Goal: Task Accomplishment & Management: Manage account settings

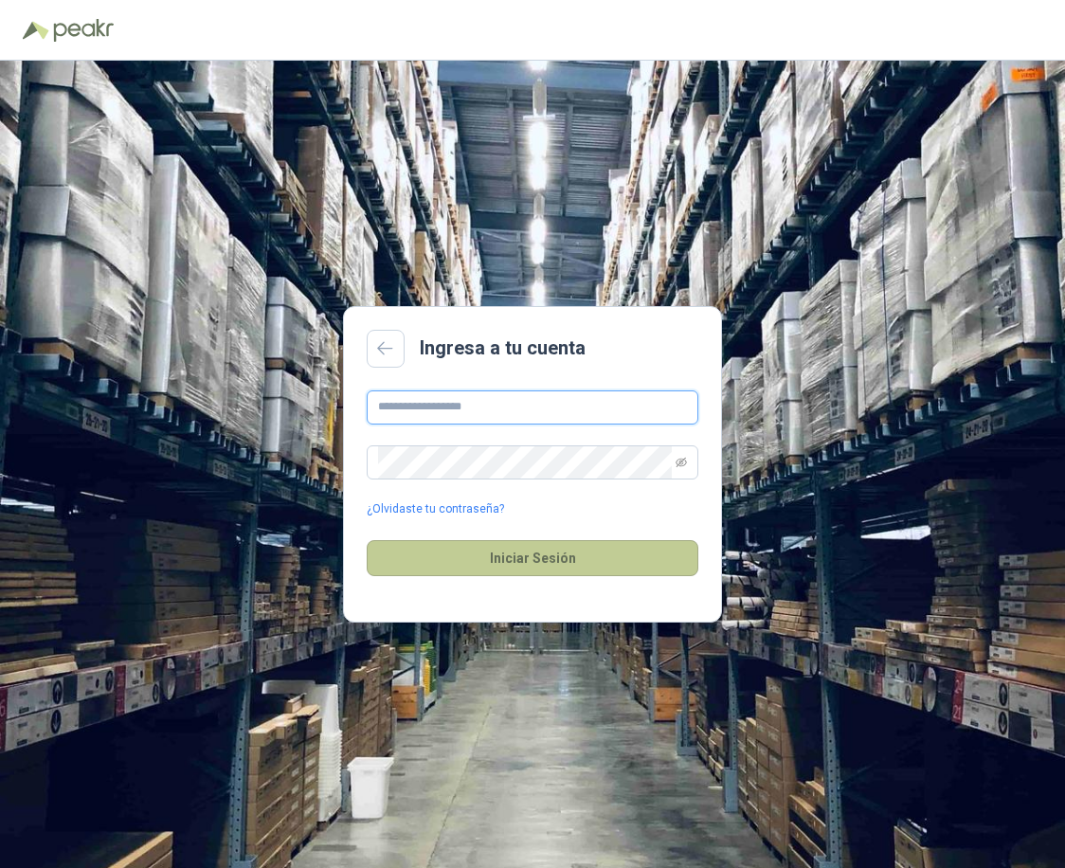
type input "**********"
click at [509, 556] on button "Iniciar Sesión" at bounding box center [533, 558] width 332 height 36
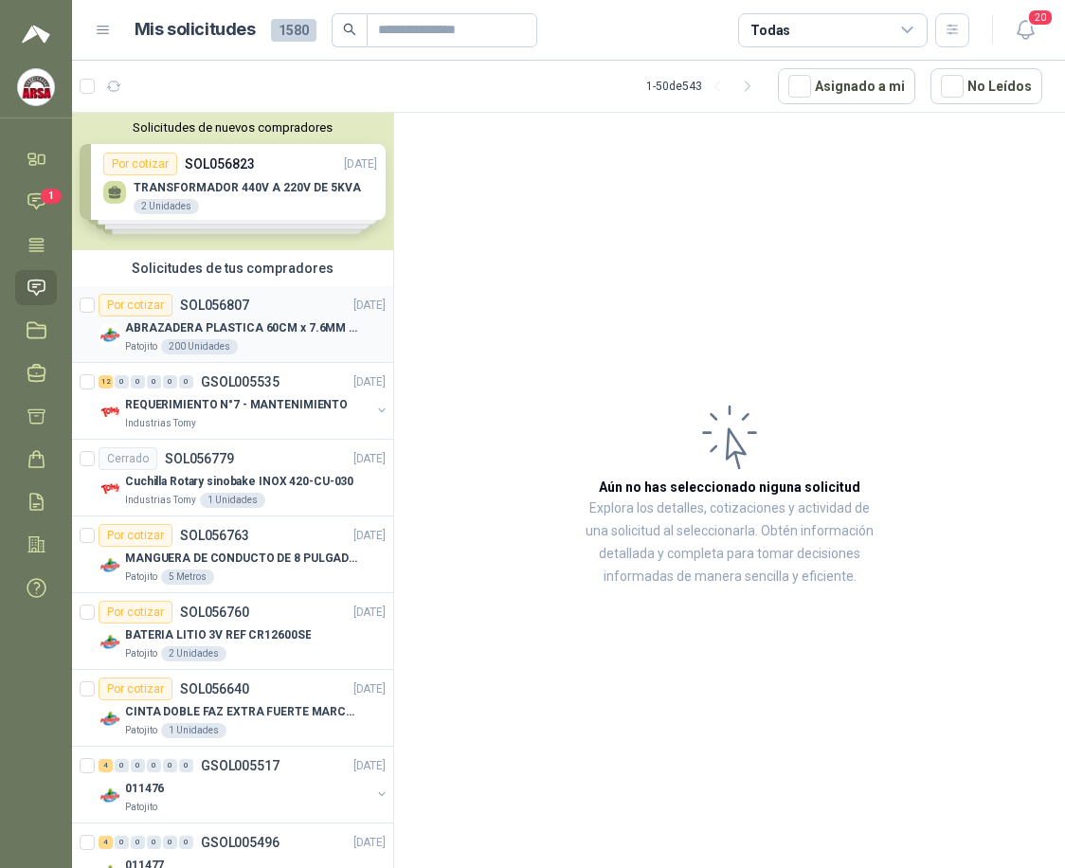
click at [298, 305] on div "Por cotizar SOL056807 [DATE]" at bounding box center [242, 305] width 287 height 23
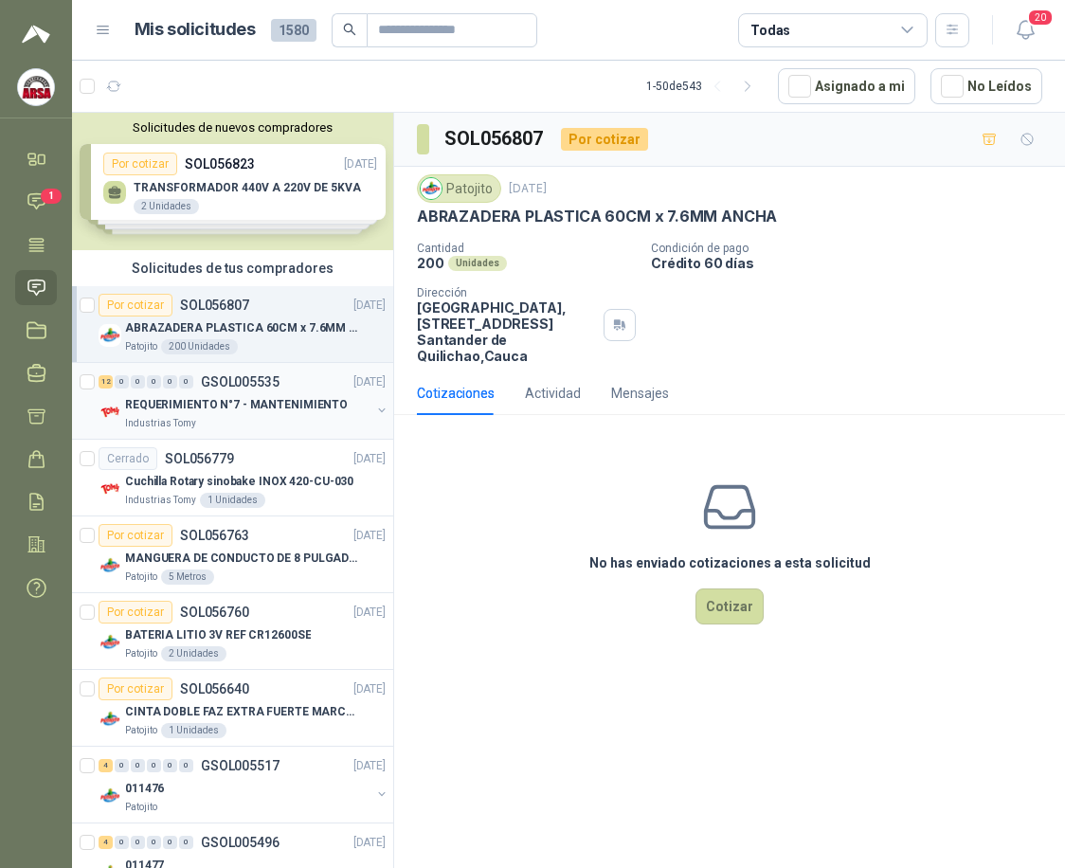
click at [257, 396] on p "REQUERIMIENTO N°7 - MANTENIMIENTO" at bounding box center [236, 405] width 223 height 18
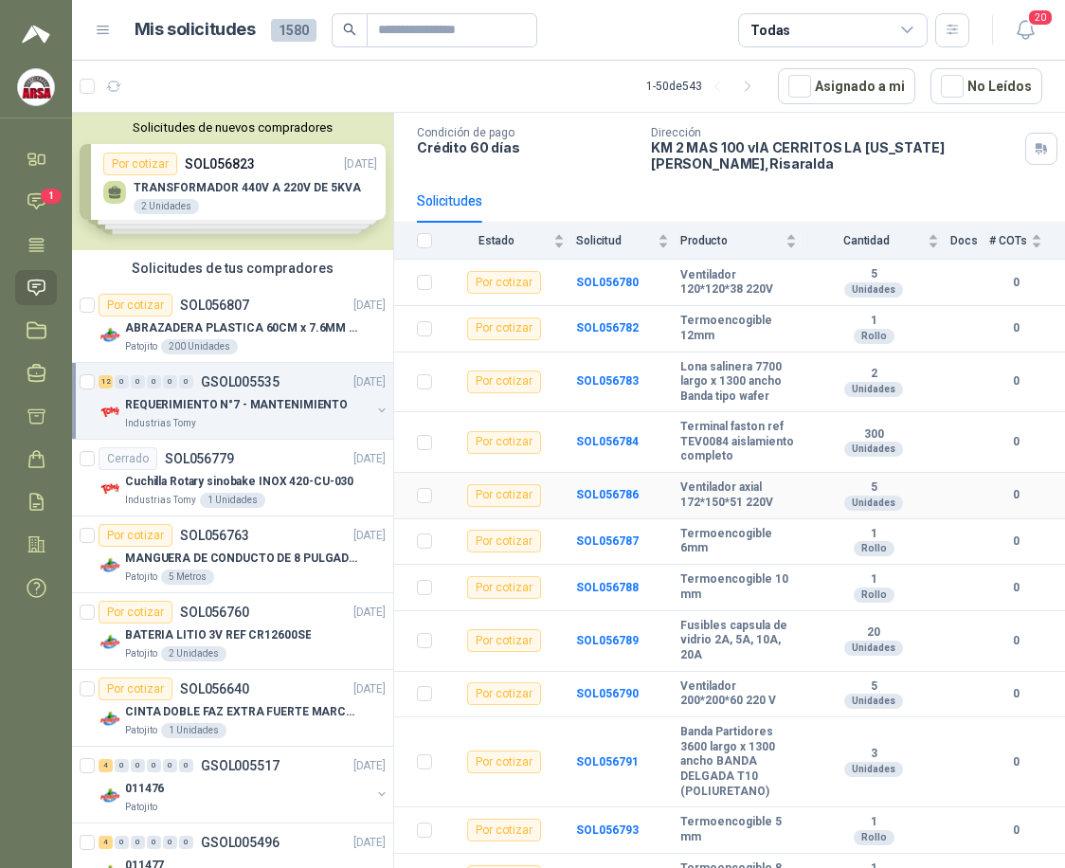
scroll to position [159, 0]
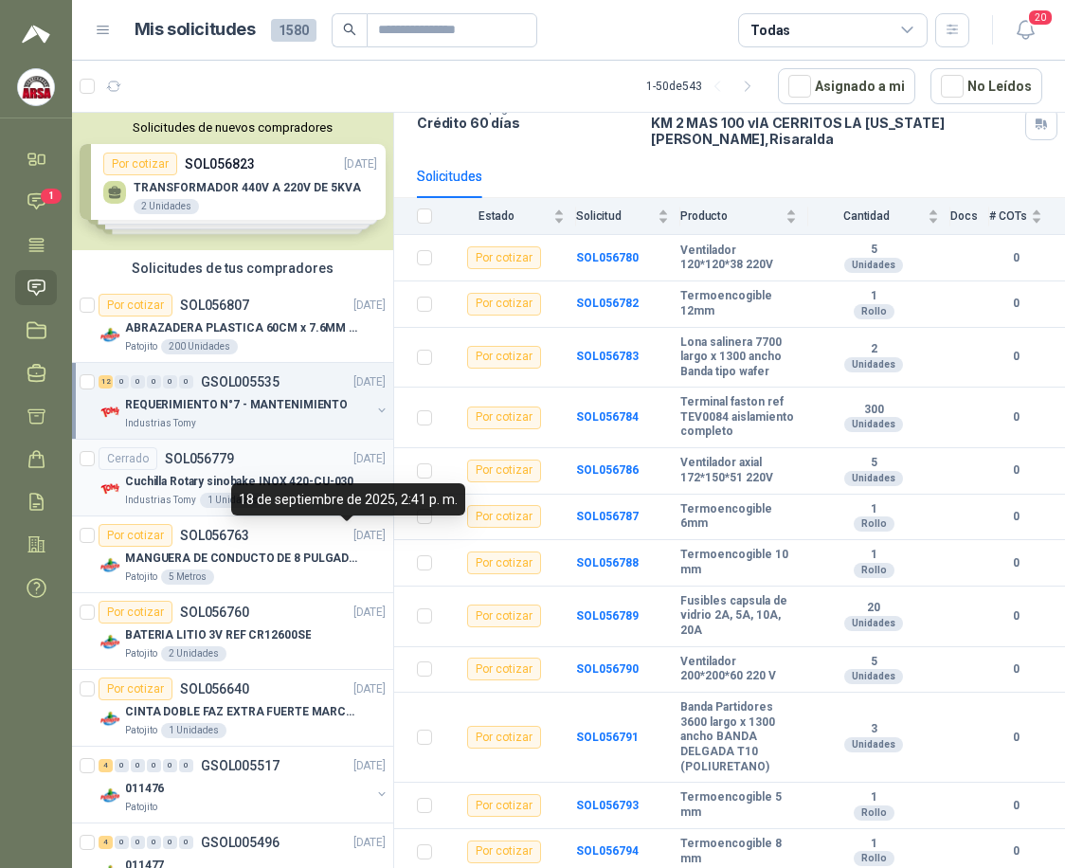
click at [233, 453] on div "Cerrado SOL056779 [DATE]" at bounding box center [242, 458] width 287 height 23
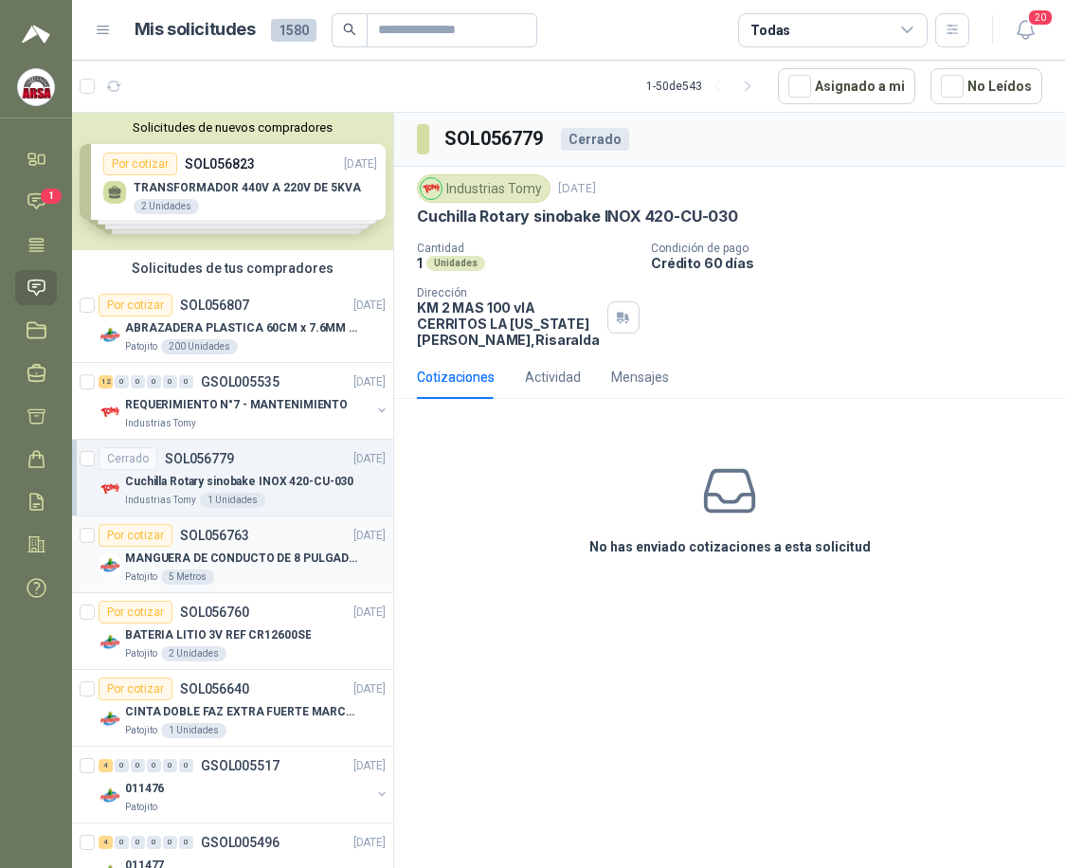
click at [232, 548] on div "MANGUERA DE CONDUCTO DE 8 PULGADAS DE ALAMBRE DE ACERO PU" at bounding box center [255, 558] width 261 height 23
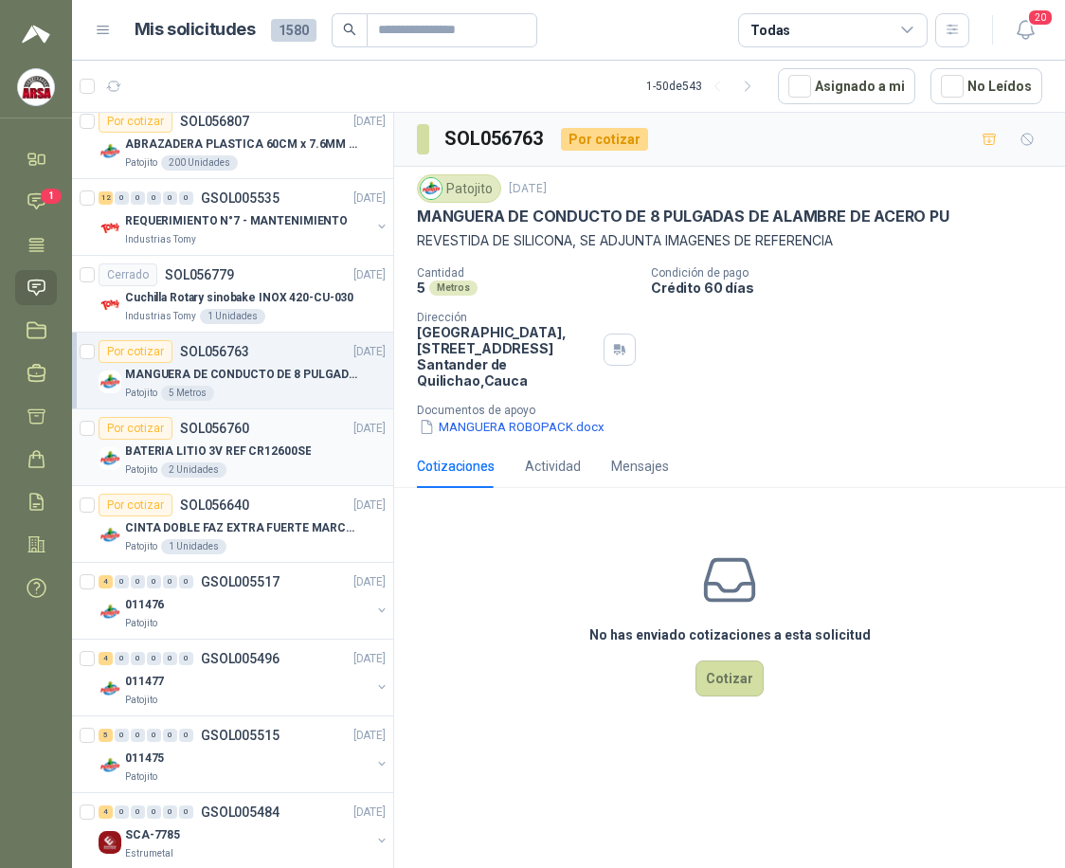
scroll to position [190, 0]
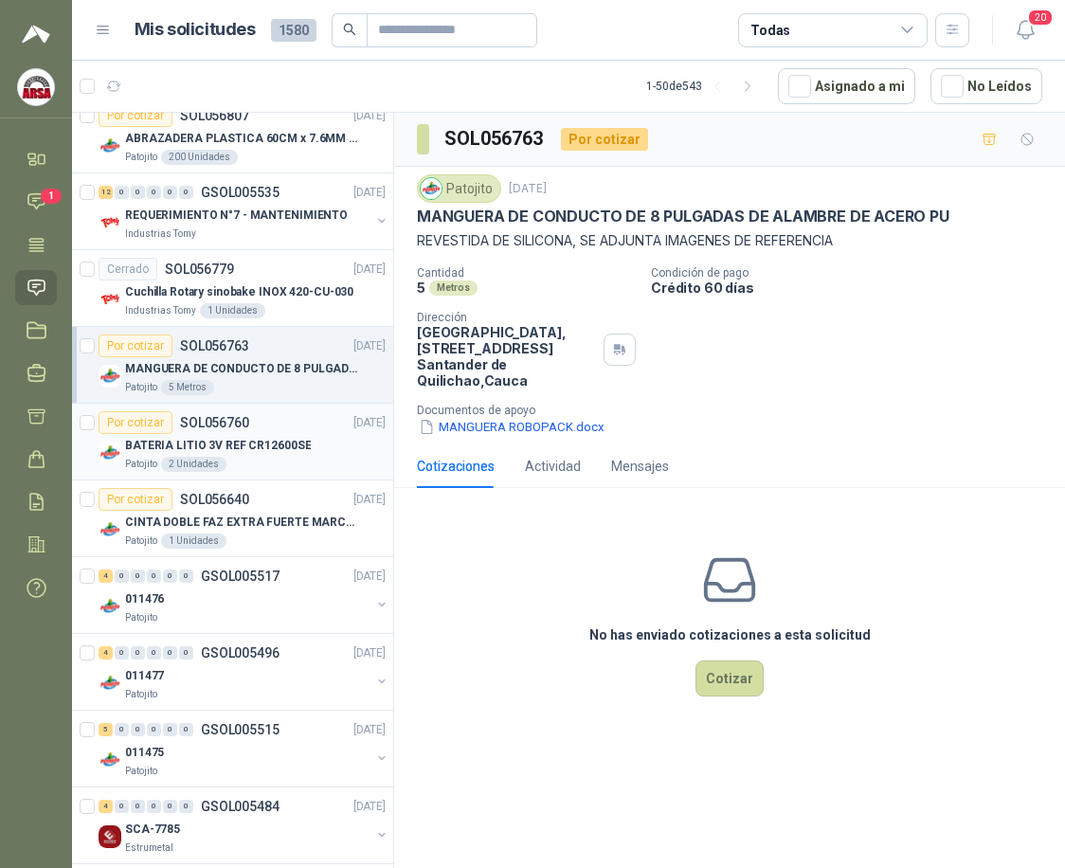
click at [273, 442] on p "BATERIA LITIO 3V REF CR12600SE" at bounding box center [218, 446] width 186 height 18
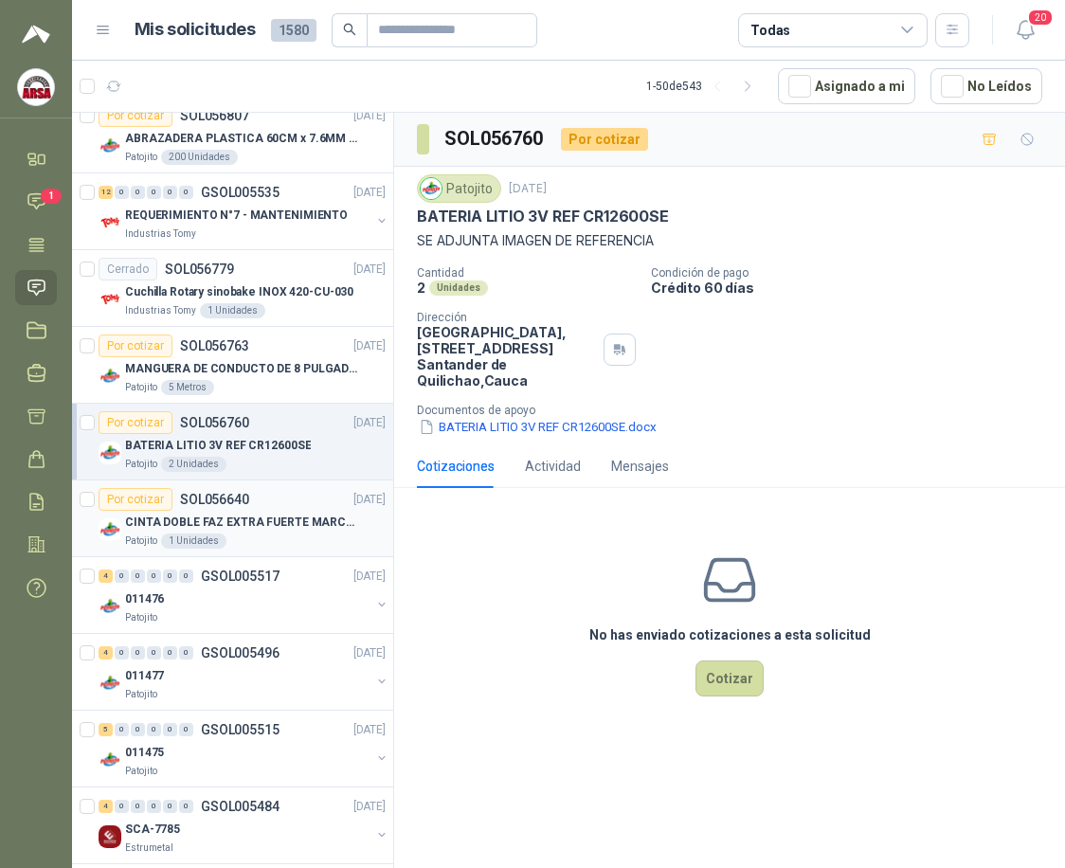
click at [244, 533] on div "CINTA DOBLE FAZ EXTRA FUERTE MARCA:3M" at bounding box center [255, 522] width 261 height 23
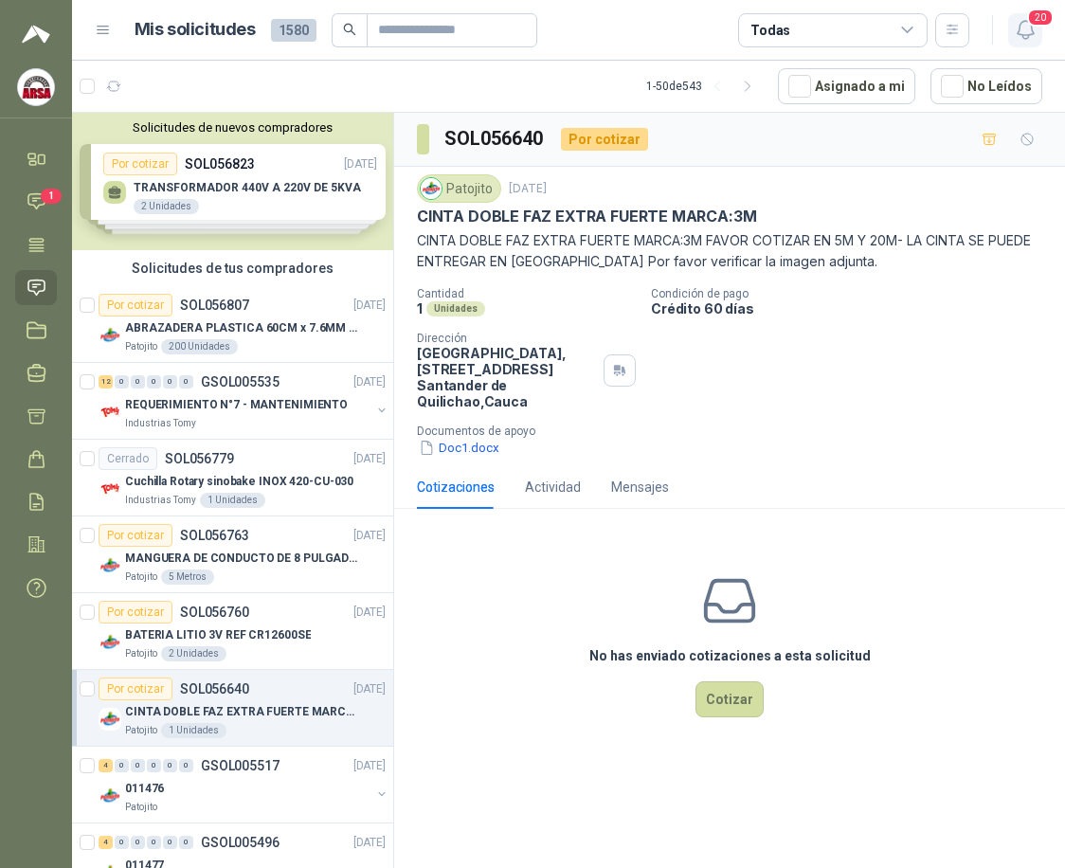
click at [1033, 34] on icon "button" at bounding box center [1025, 30] width 16 height 18
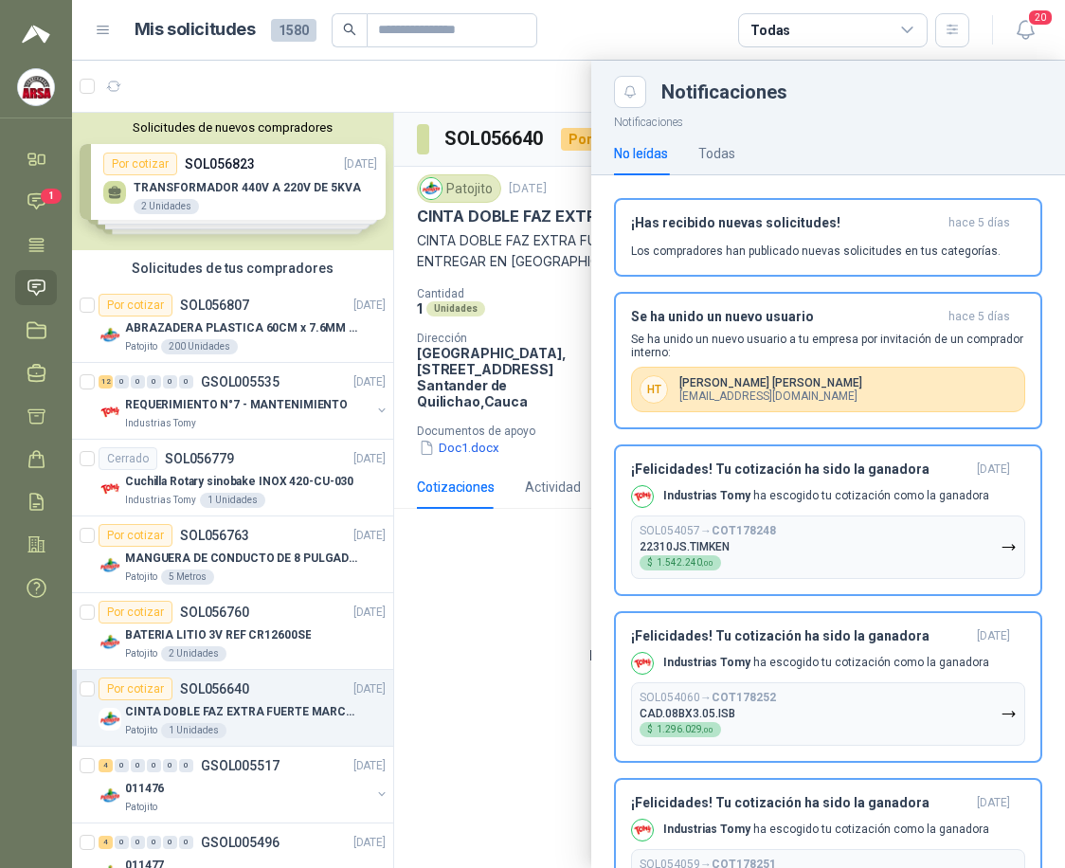
click at [491, 600] on div at bounding box center [568, 464] width 993 height 807
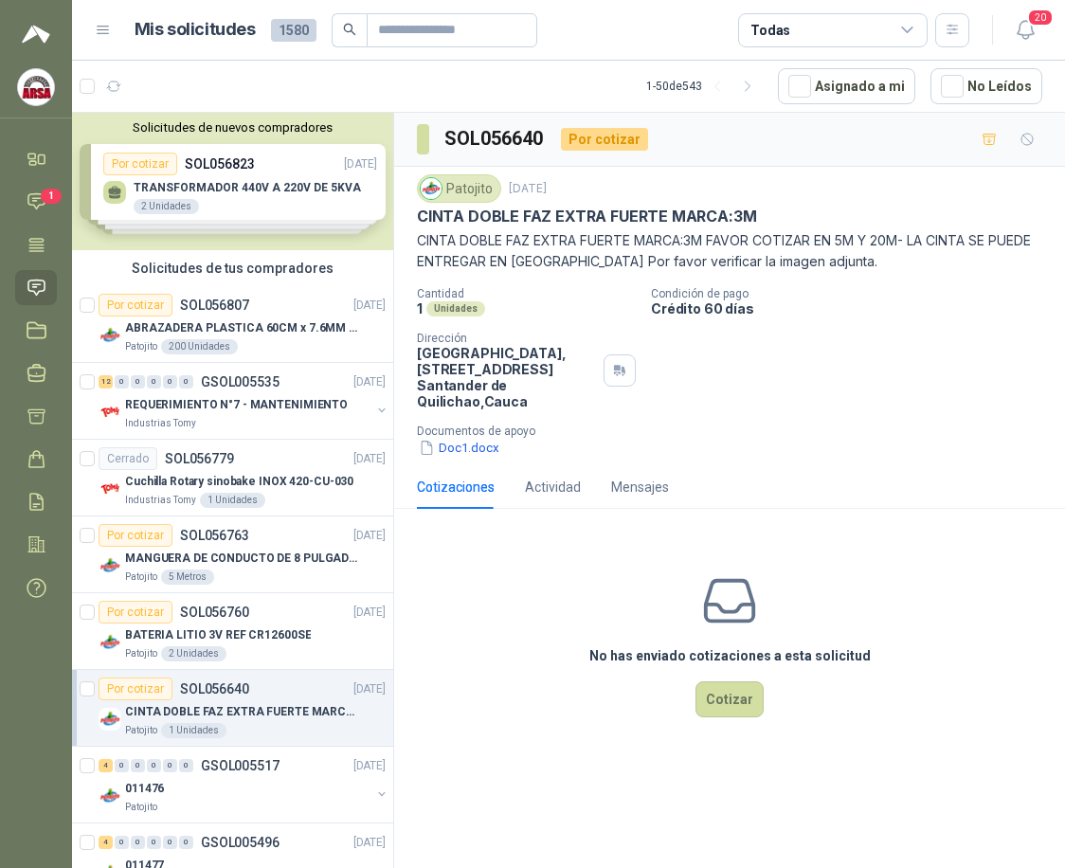
click at [32, 80] on img at bounding box center [36, 87] width 36 height 36
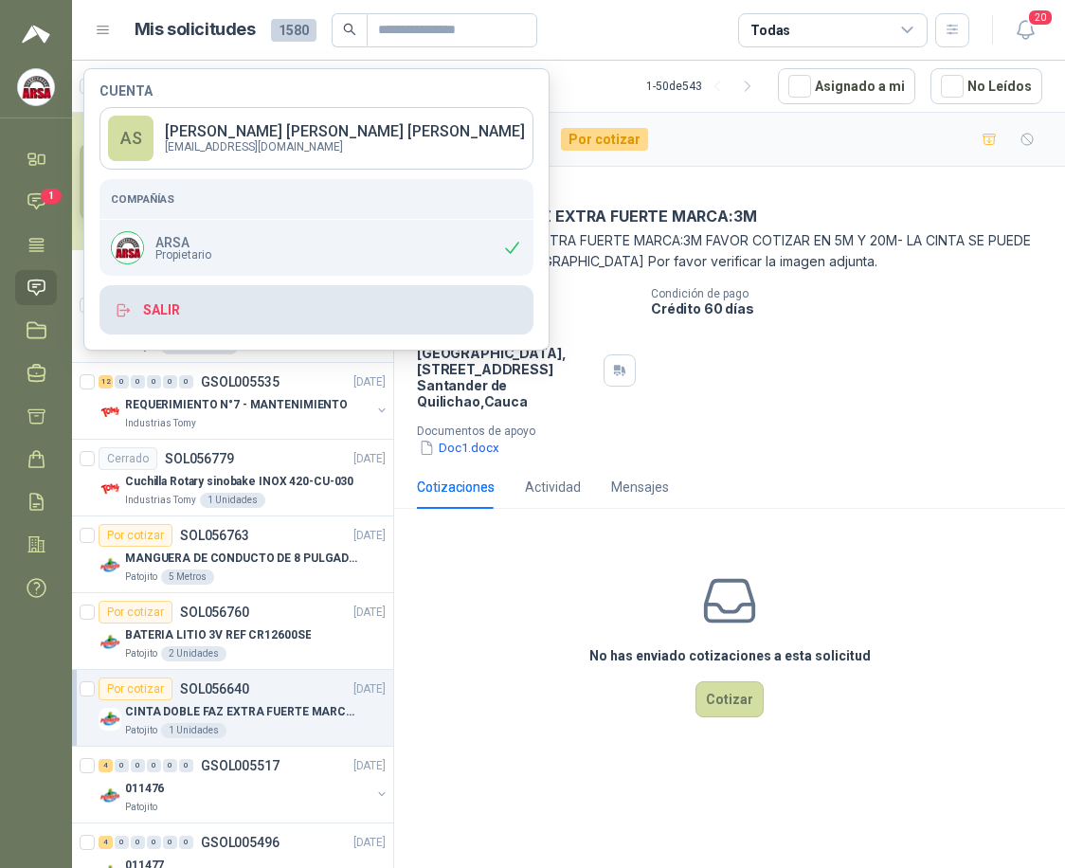
click at [170, 331] on button "Salir" at bounding box center [316, 309] width 434 height 49
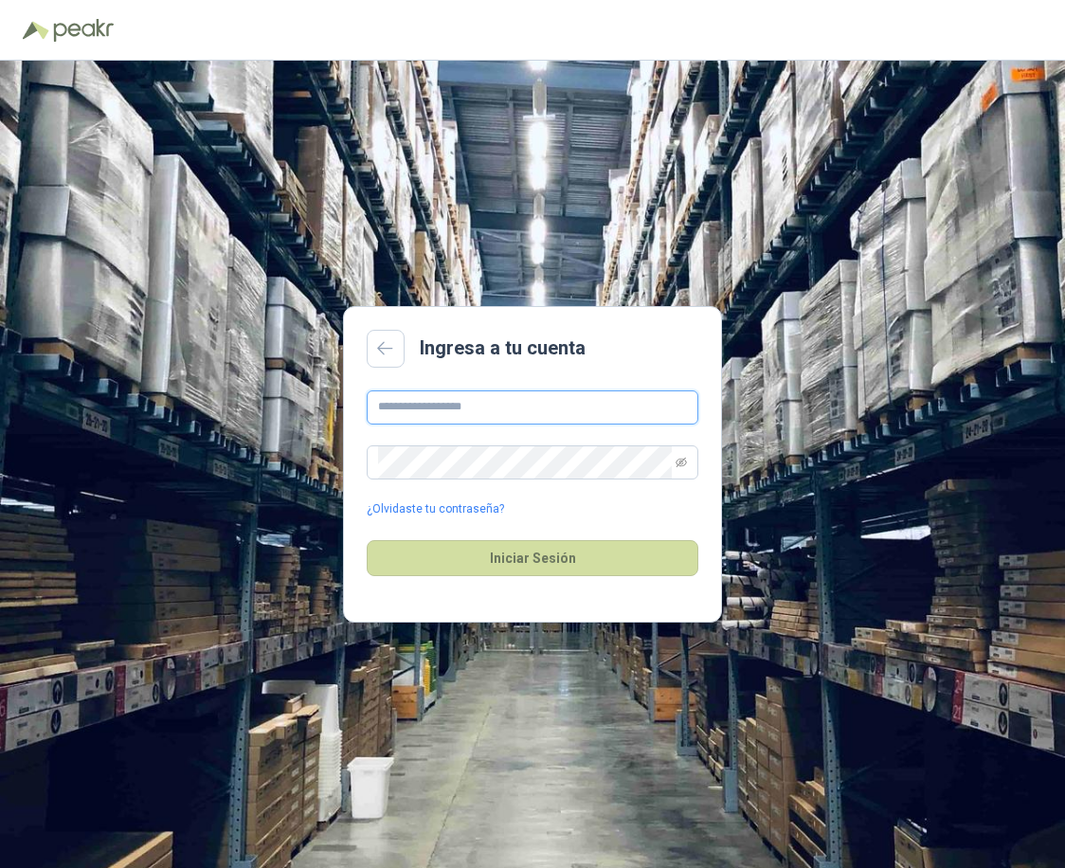
type input "**********"
